Goal: Information Seeking & Learning: Learn about a topic

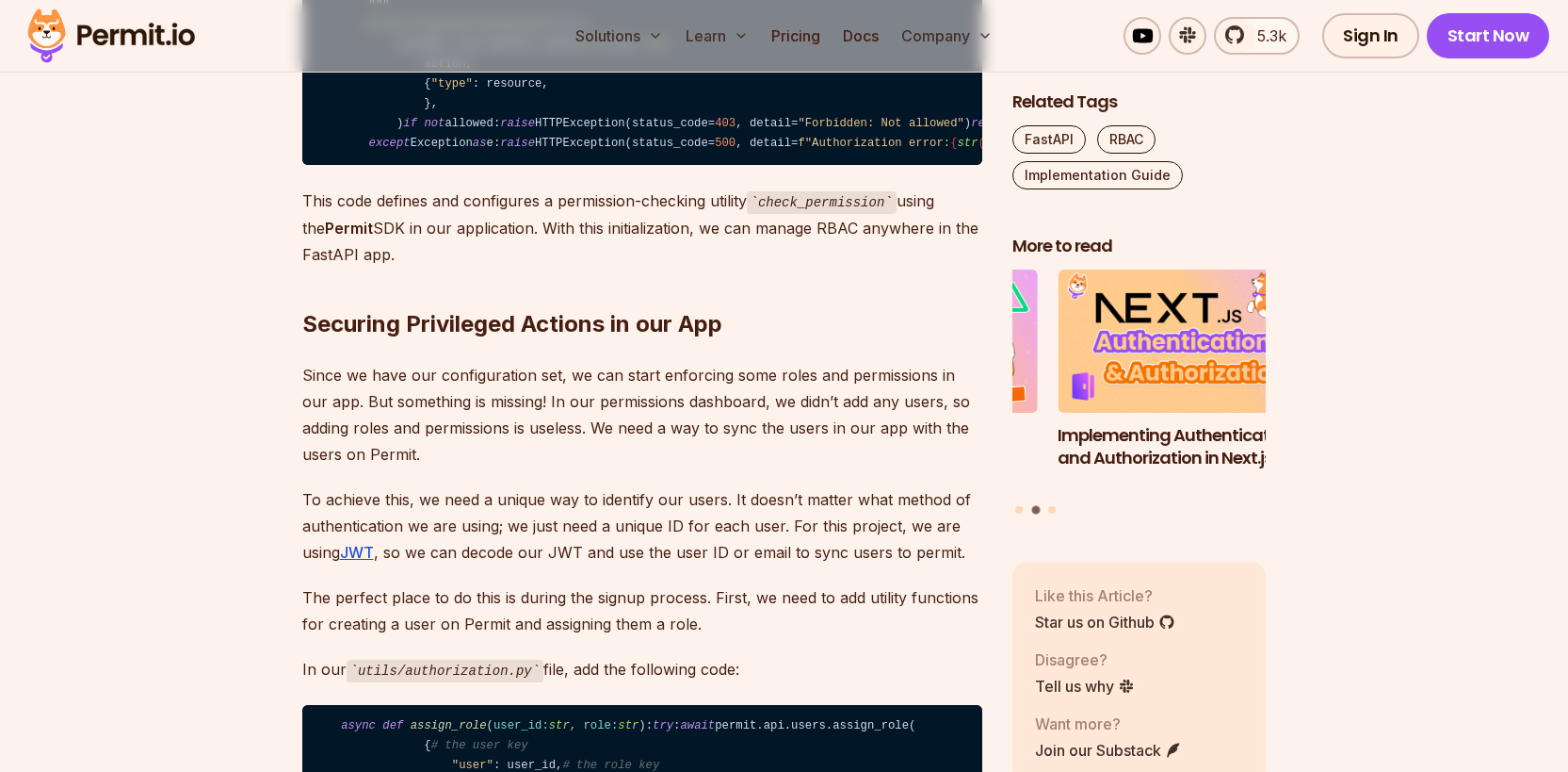
scroll to position [9633, 0]
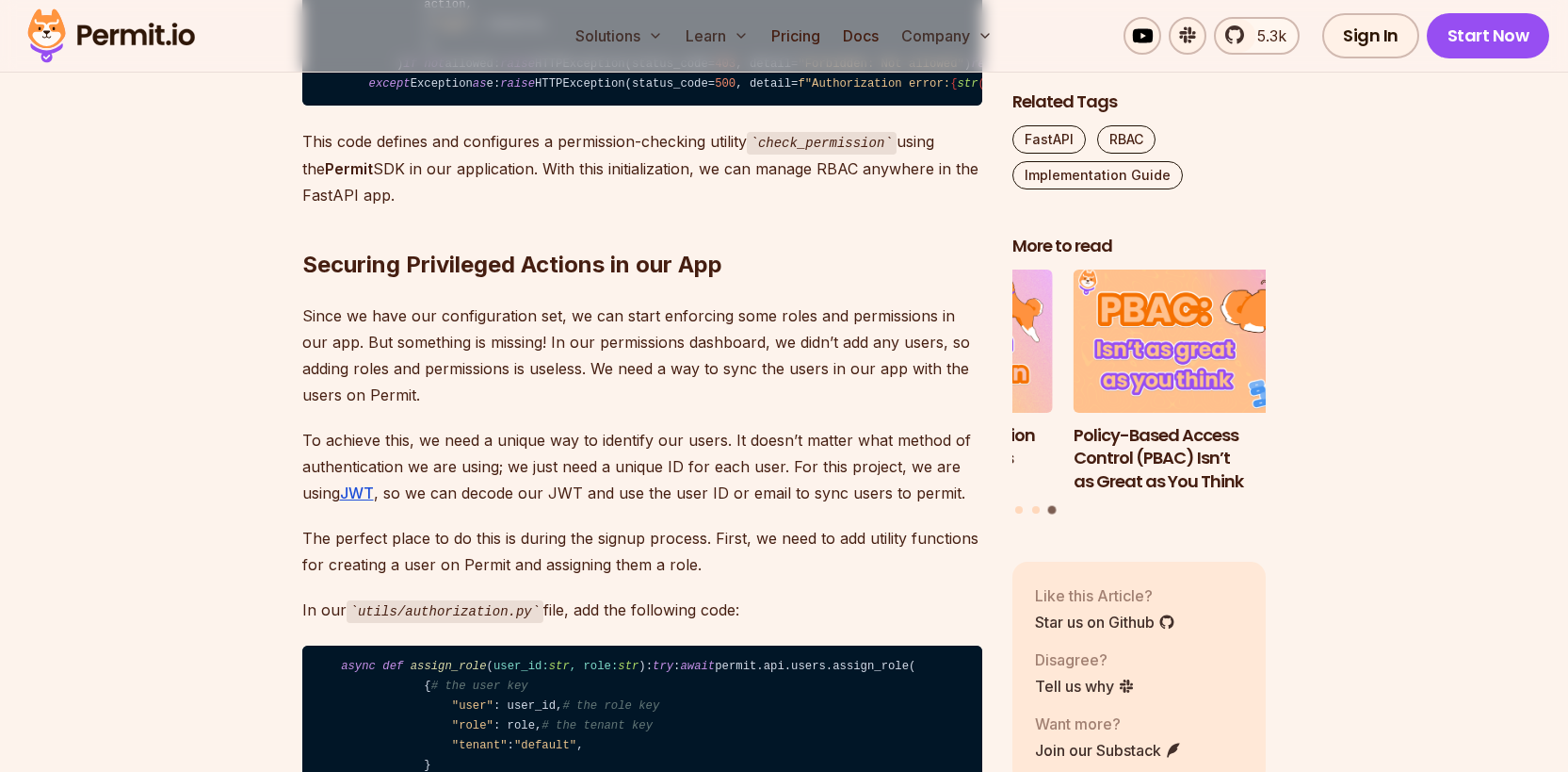
drag, startPoint x: 862, startPoint y: 328, endPoint x: 836, endPoint y: 325, distance: 26.2
drag, startPoint x: 576, startPoint y: 318, endPoint x: 517, endPoint y: 315, distance: 59.1
drag, startPoint x: 517, startPoint y: 315, endPoint x: 482, endPoint y: 315, distance: 35.0
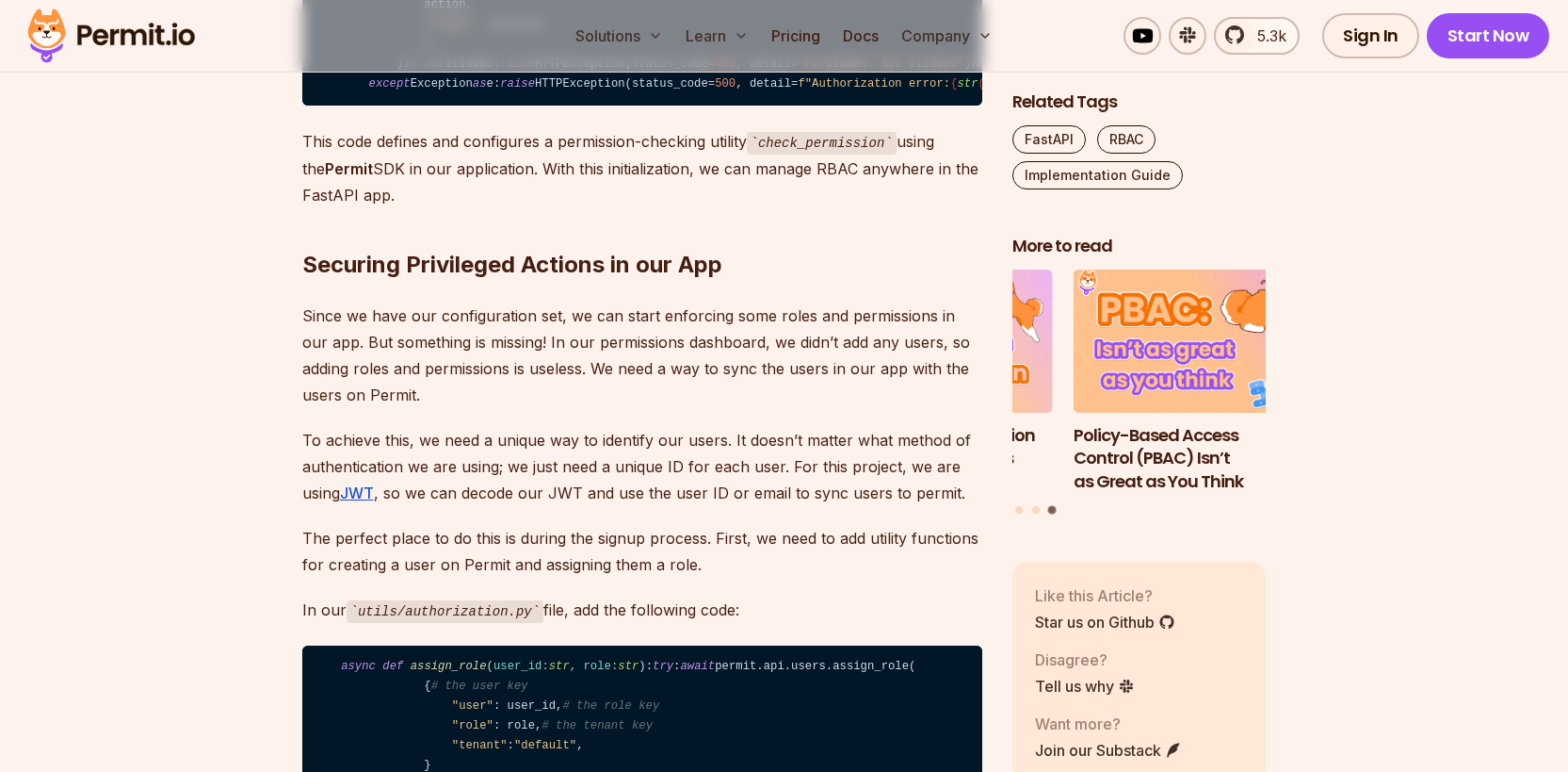
drag, startPoint x: 439, startPoint y: 356, endPoint x: 552, endPoint y: 359, distance: 113.0
drag, startPoint x: 478, startPoint y: 407, endPoint x: 487, endPoint y: 408, distance: 9.1
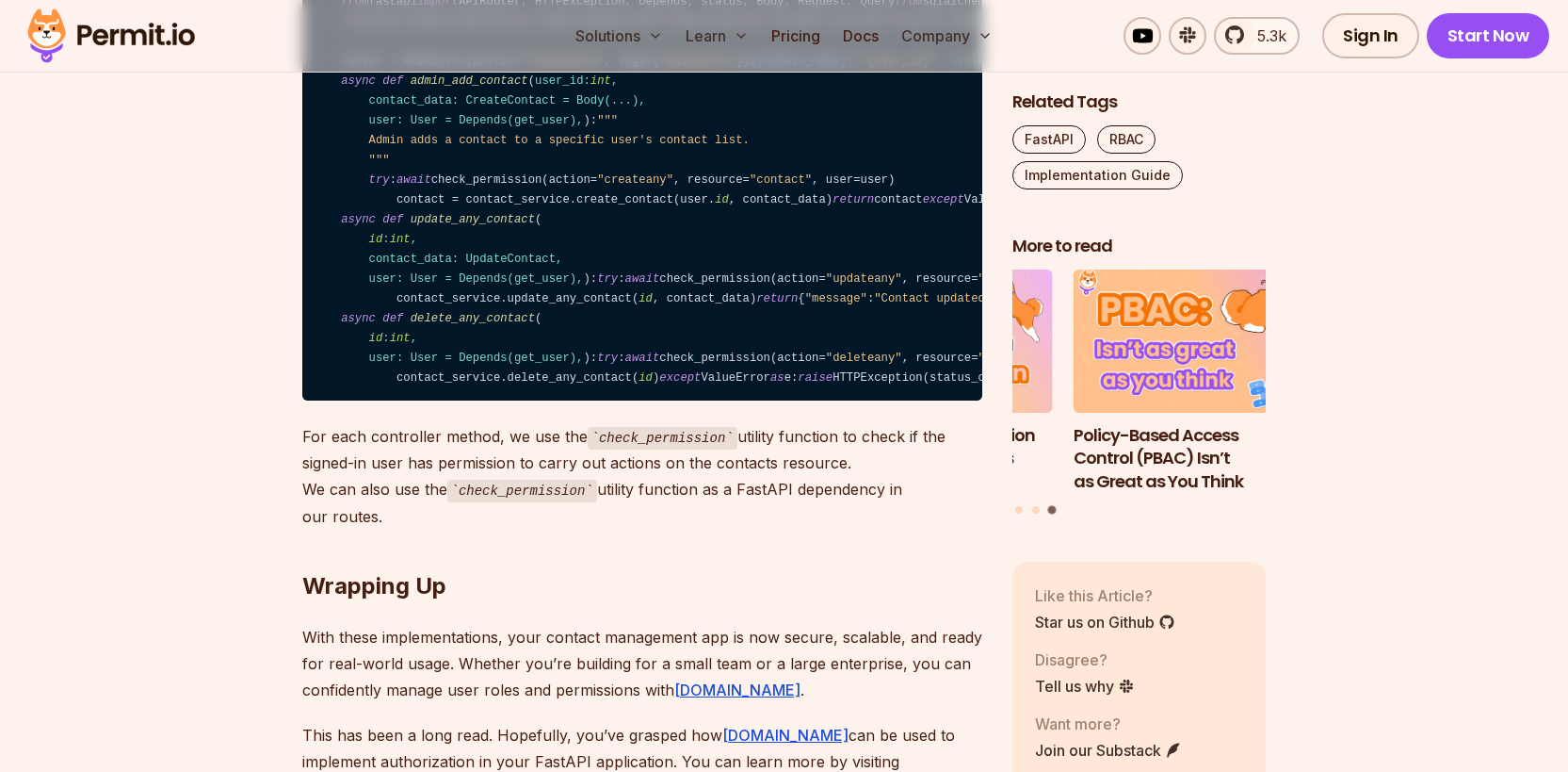
scroll to position [12509, 0]
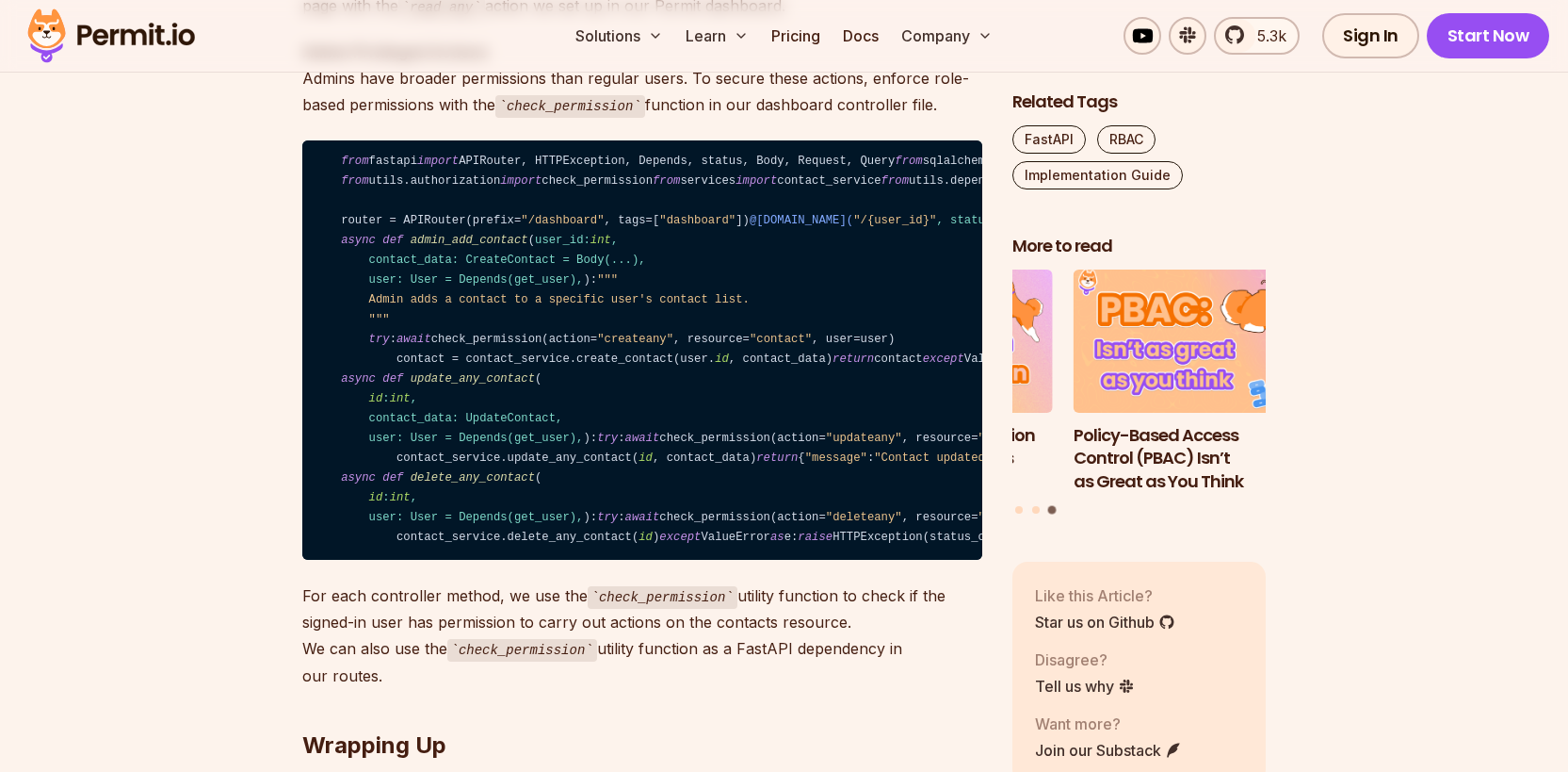
scroll to position [12265, 0]
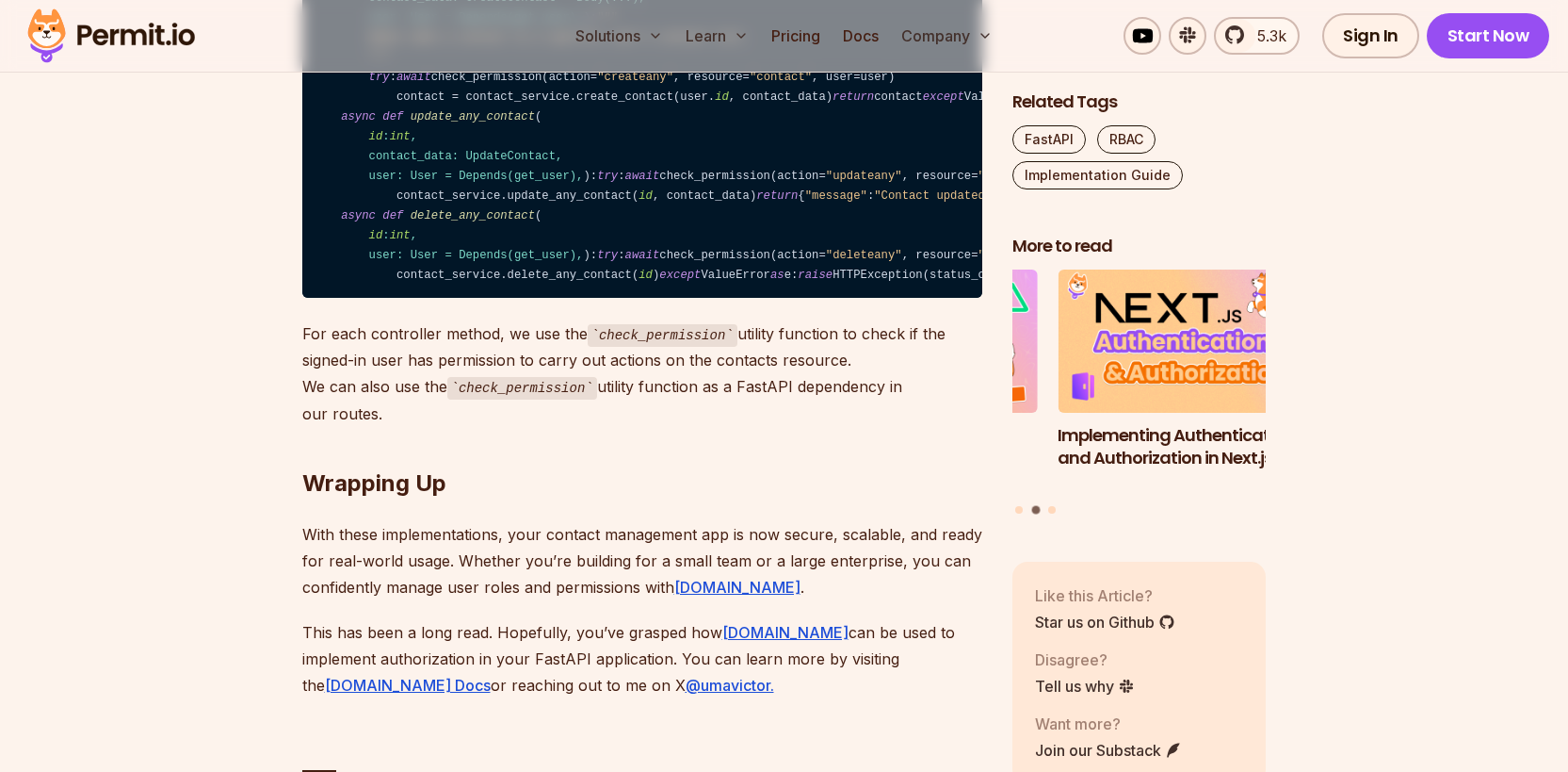
scroll to position [13372, 0]
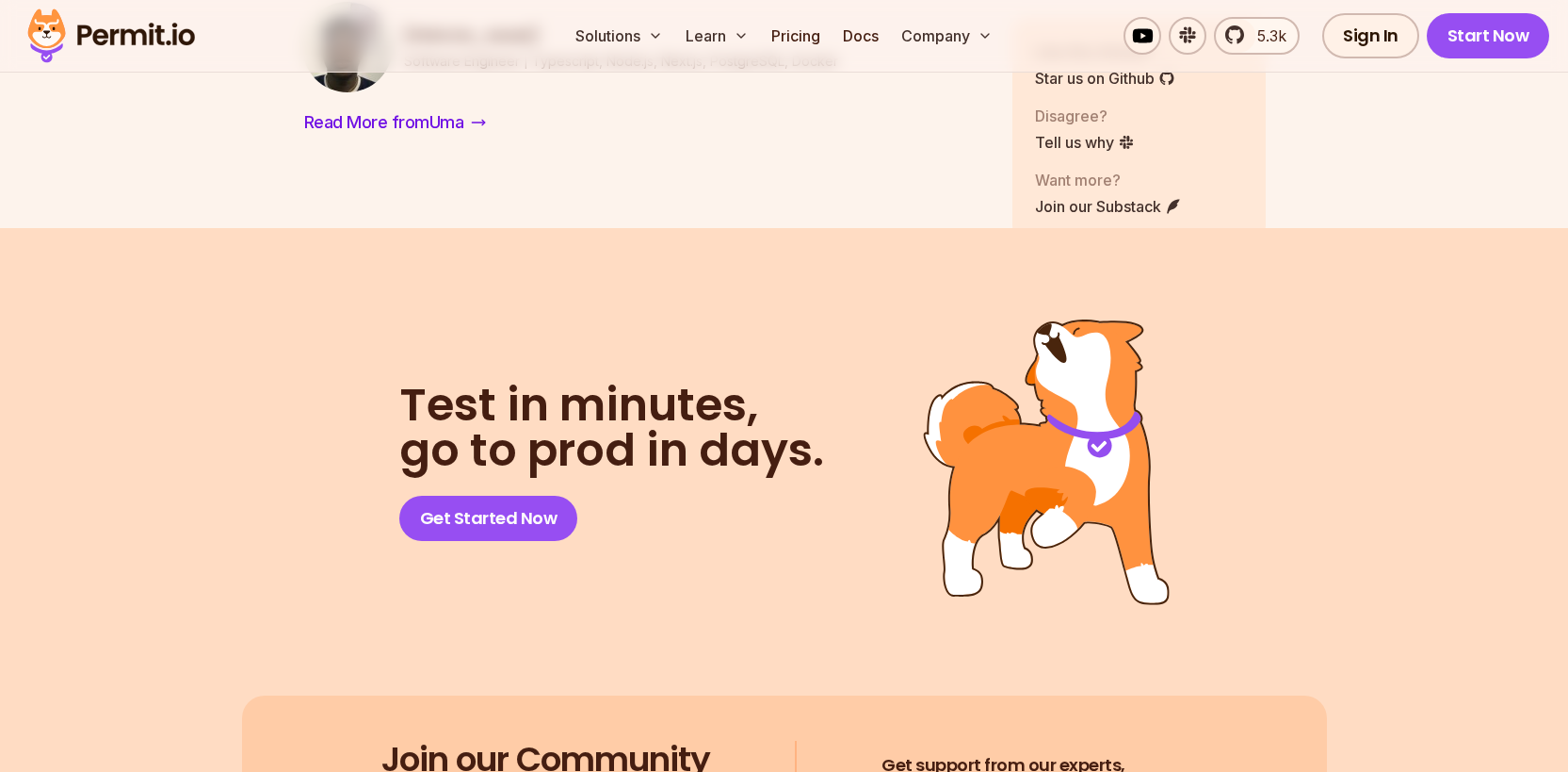
drag, startPoint x: 625, startPoint y: 306, endPoint x: 636, endPoint y: 307, distance: 11.0
drag, startPoint x: 585, startPoint y: 305, endPoint x: 645, endPoint y: 304, distance: 60.0
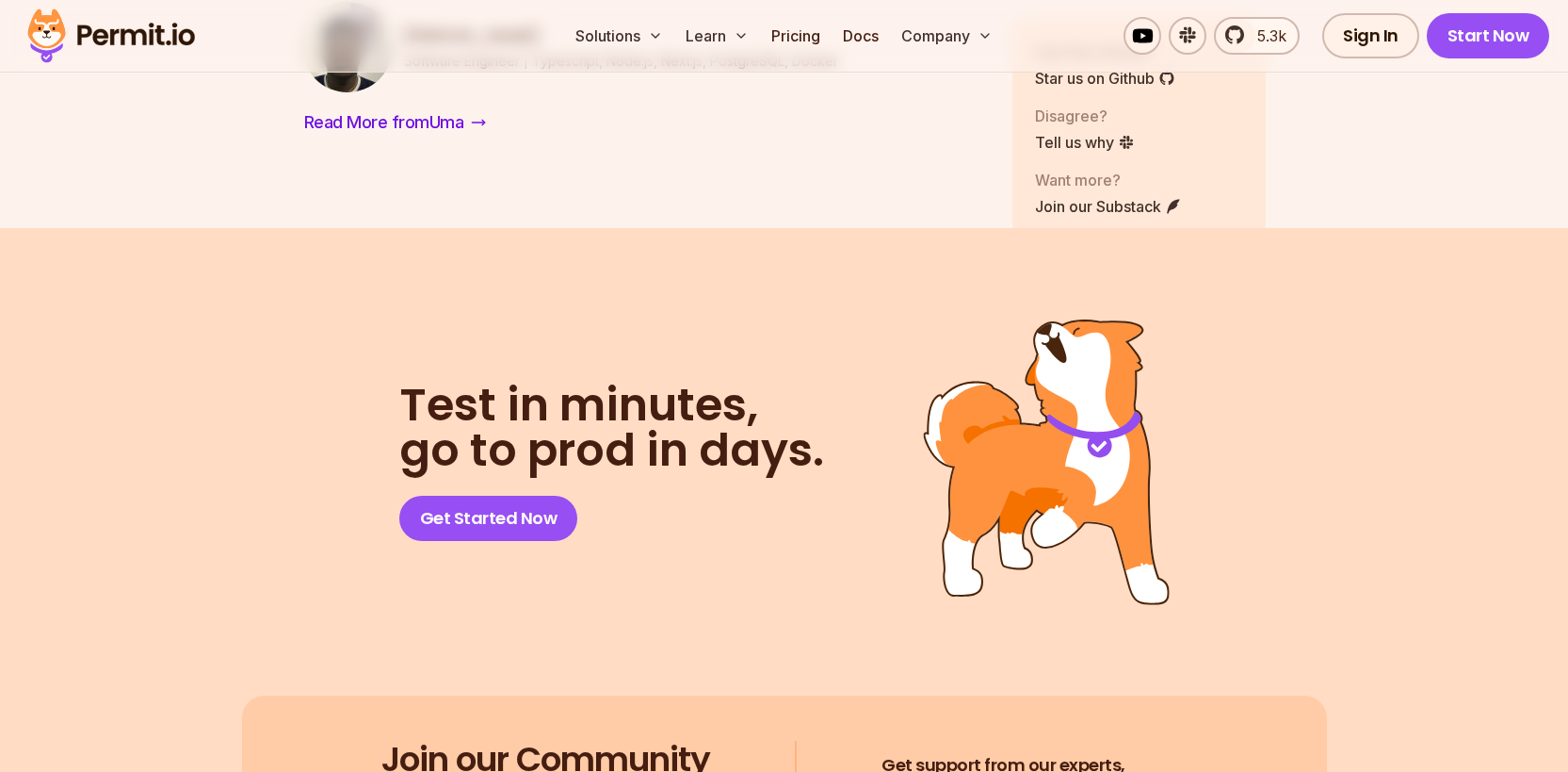
drag, startPoint x: 501, startPoint y: 438, endPoint x: 557, endPoint y: 443, distance: 56.2
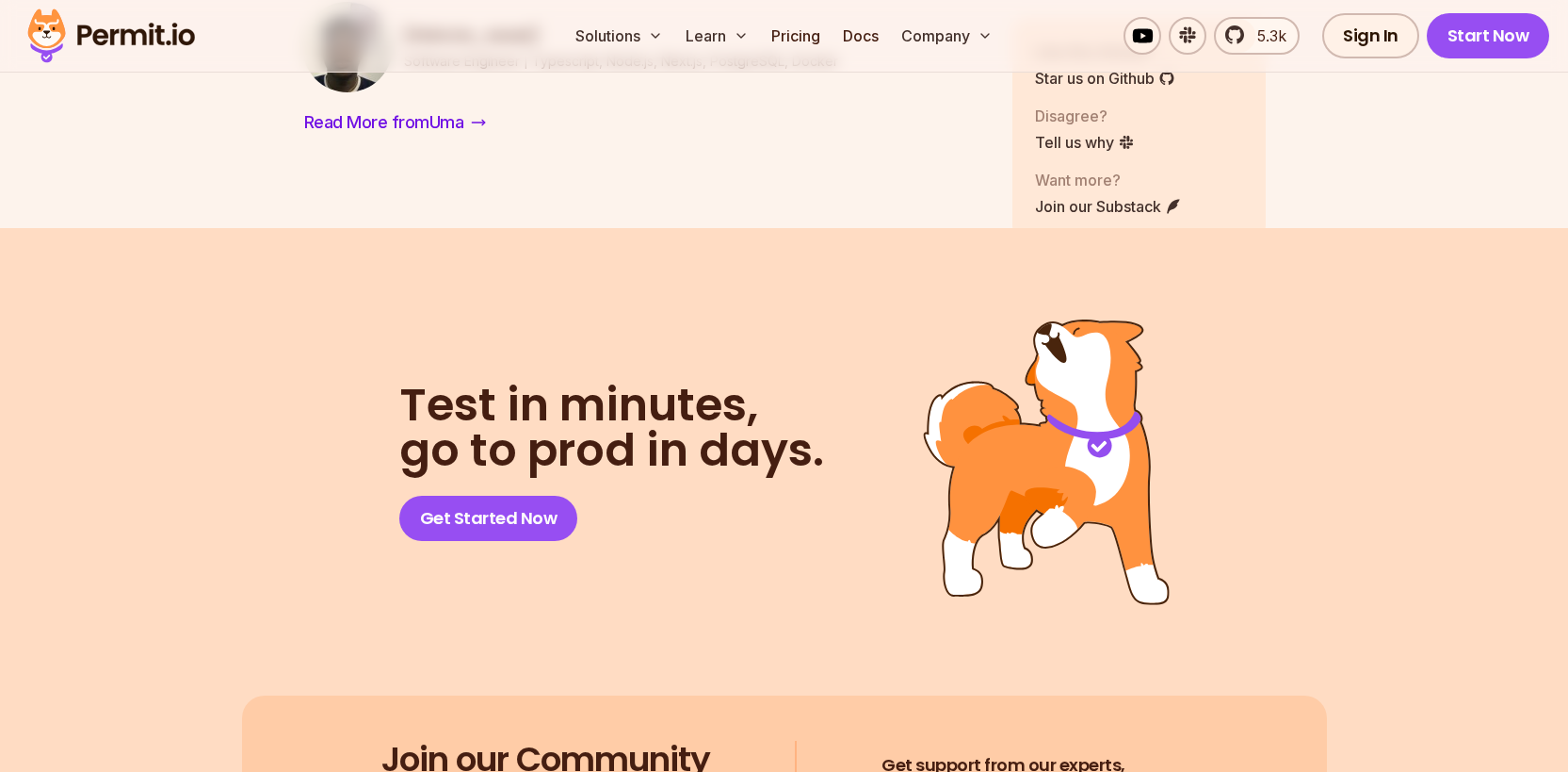
drag, startPoint x: 469, startPoint y: 457, endPoint x: 551, endPoint y: 457, distance: 82.0
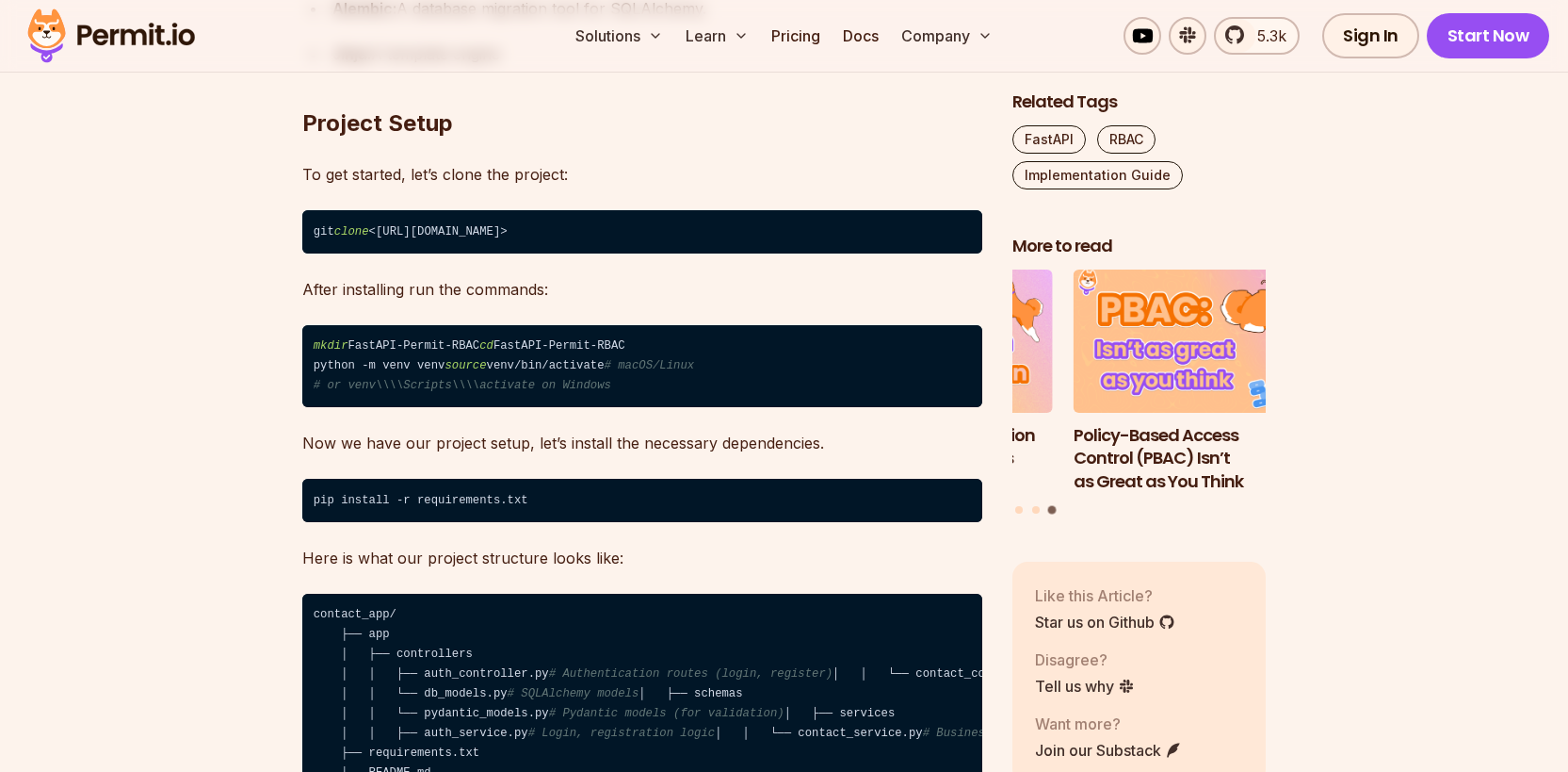
scroll to position [2361, 0]
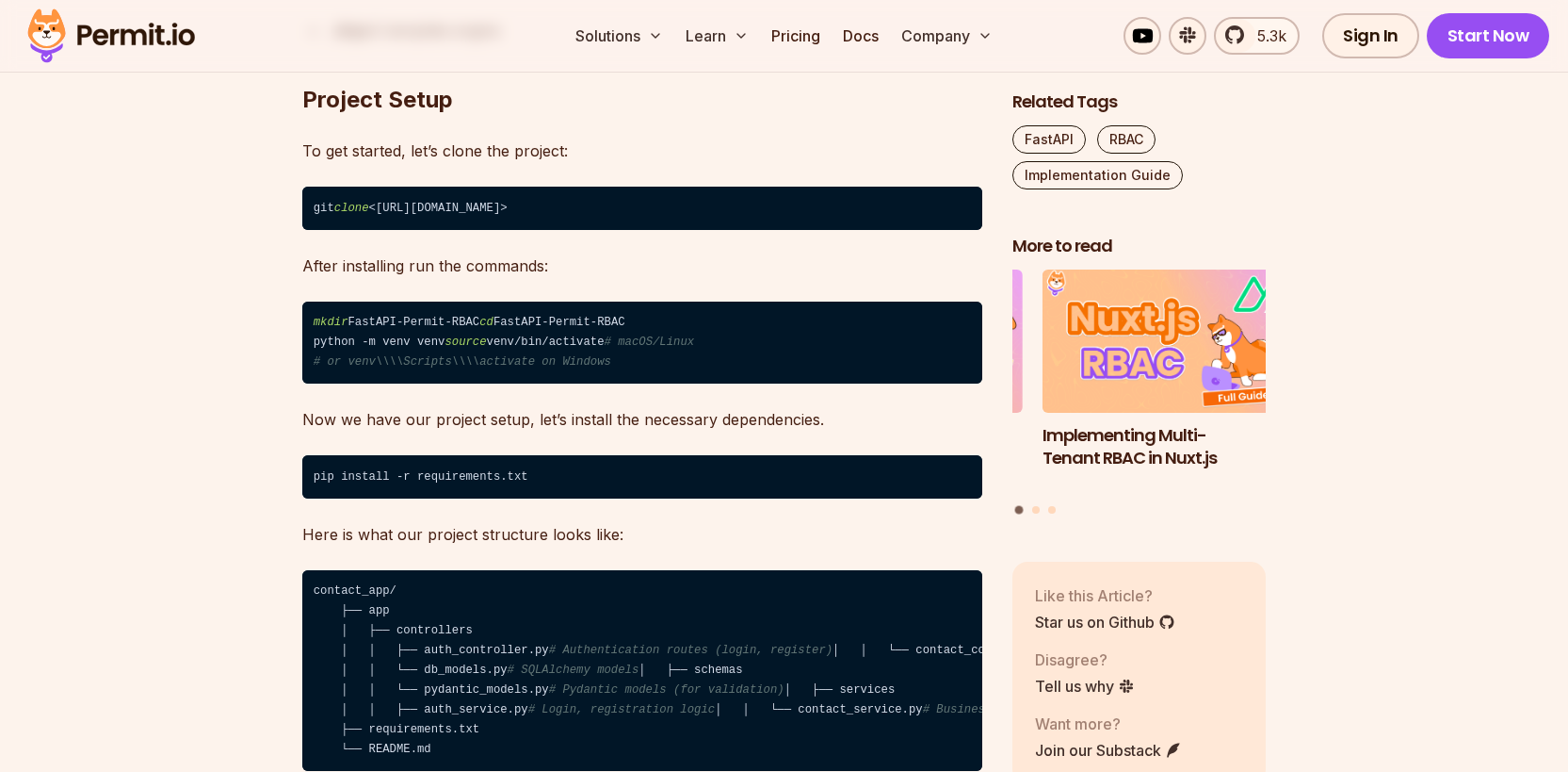
drag, startPoint x: 731, startPoint y: 203, endPoint x: 719, endPoint y: 207, distance: 12.6
click at [731, 204] on code "git clone <[URL][DOMAIN_NAME]>" at bounding box center [642, 208] width 680 height 43
drag, startPoint x: 719, startPoint y: 207, endPoint x: 672, endPoint y: 206, distance: 47.0
click at [672, 206] on code "git clone <[URL][DOMAIN_NAME]>" at bounding box center [642, 208] width 680 height 43
drag, startPoint x: 390, startPoint y: 211, endPoint x: 722, endPoint y: 211, distance: 332.0
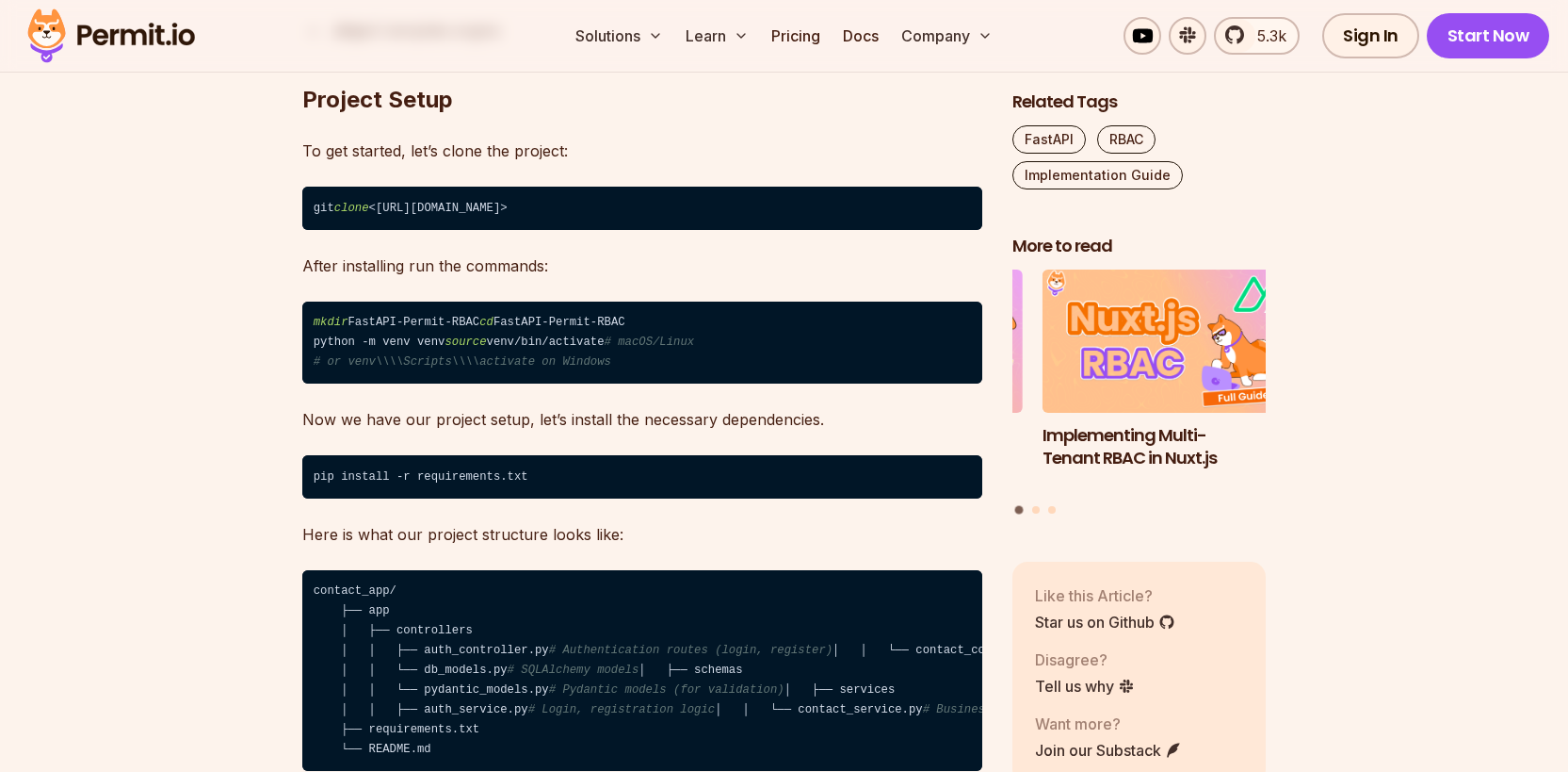
click at [737, 211] on code "git clone <[URL][DOMAIN_NAME]>" at bounding box center [642, 208] width 680 height 43
